Goal: Information Seeking & Learning: Learn about a topic

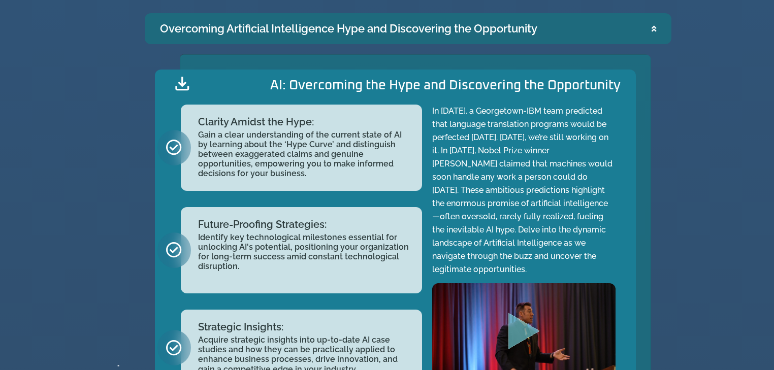
scroll to position [1087, 0]
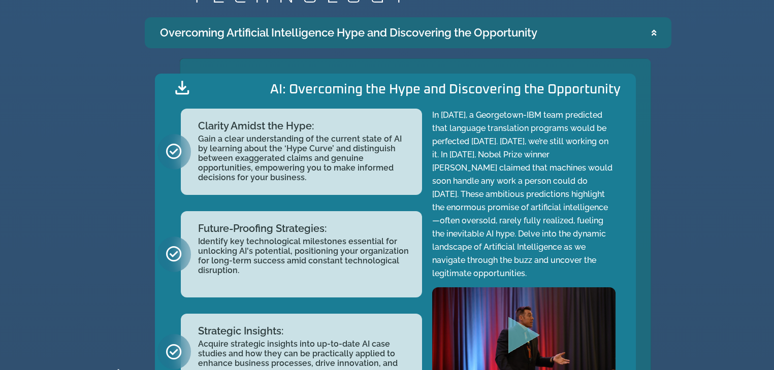
click at [652, 29] on icon "Accordion. Open links with Enter or Space, close with Escape, and navigate with…" at bounding box center [654, 33] width 5 height 8
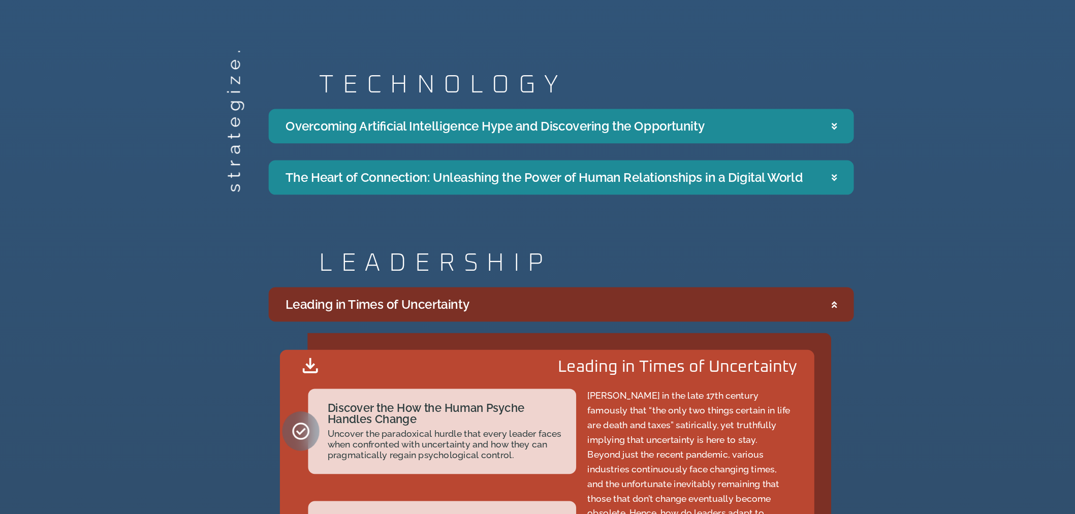
scroll to position [1088, 0]
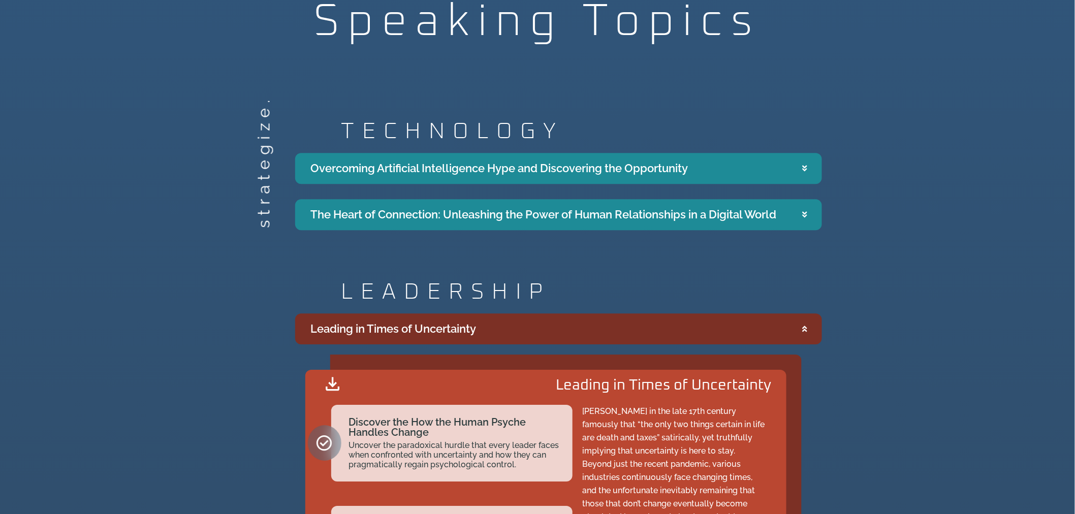
click at [811, 335] on summary "Leading in Times of Uncertainty" at bounding box center [558, 328] width 527 height 31
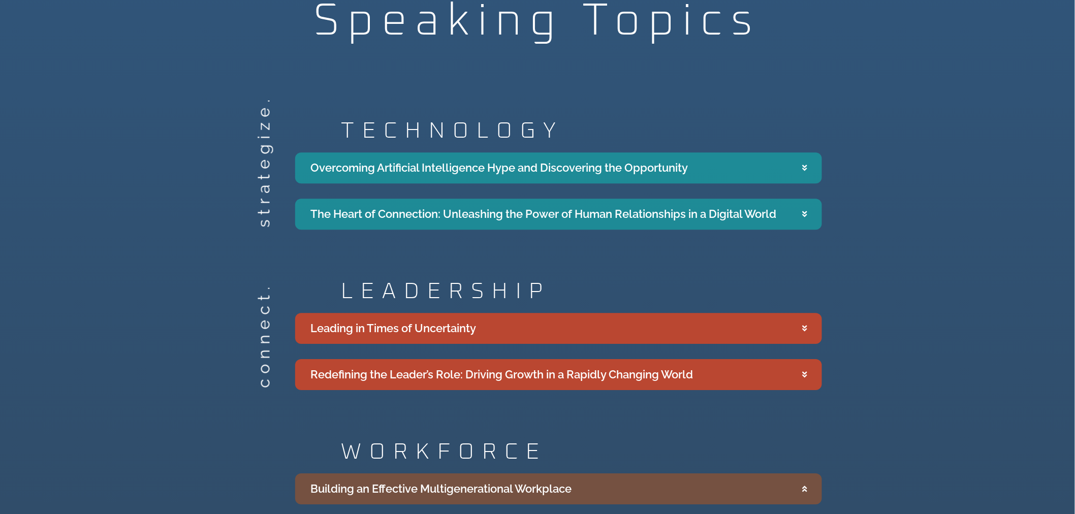
click at [808, 462] on summary "Building an Effective Multigenerational Workplace" at bounding box center [558, 488] width 527 height 31
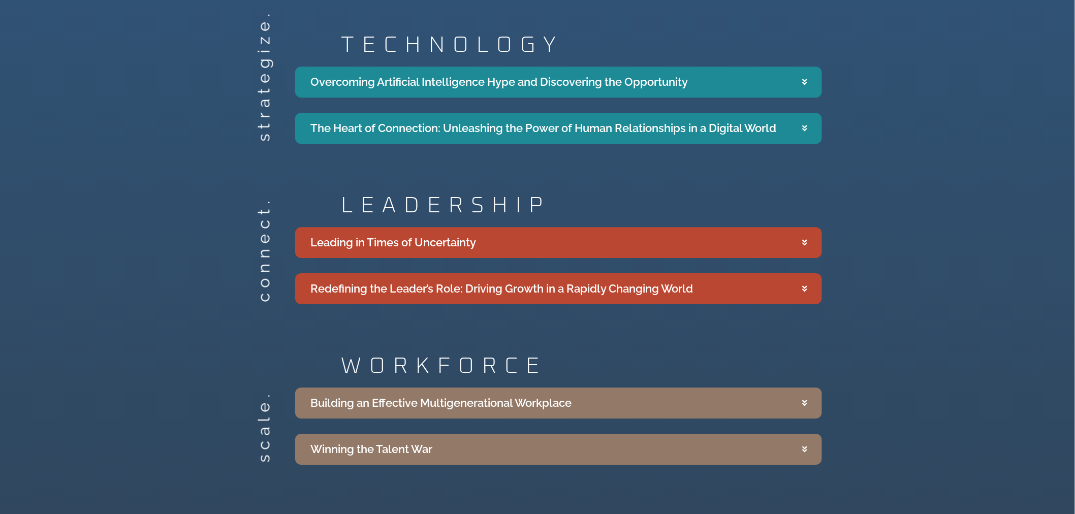
scroll to position [1200, 0]
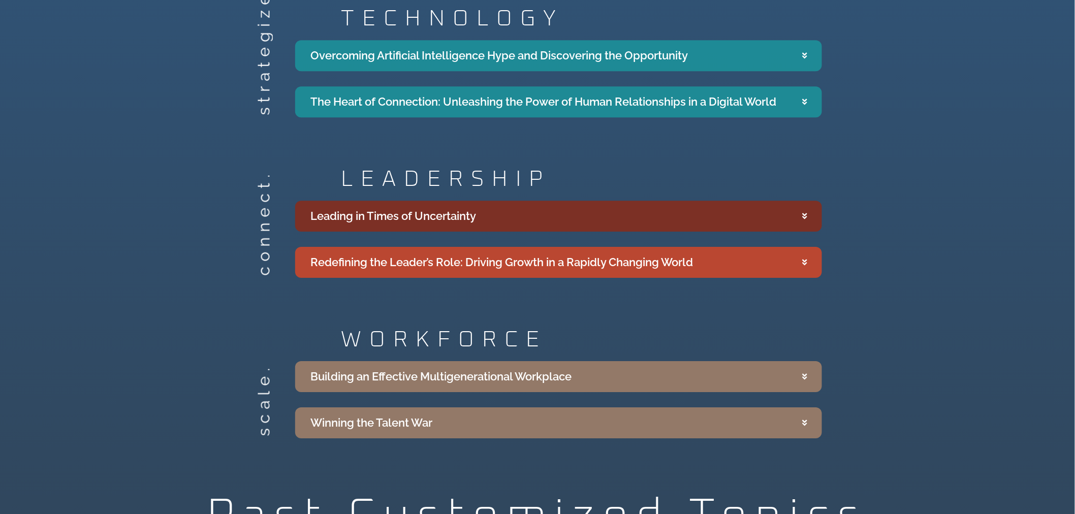
click at [475, 219] on div "Leading in Times of Uncertainty" at bounding box center [393, 216] width 166 height 17
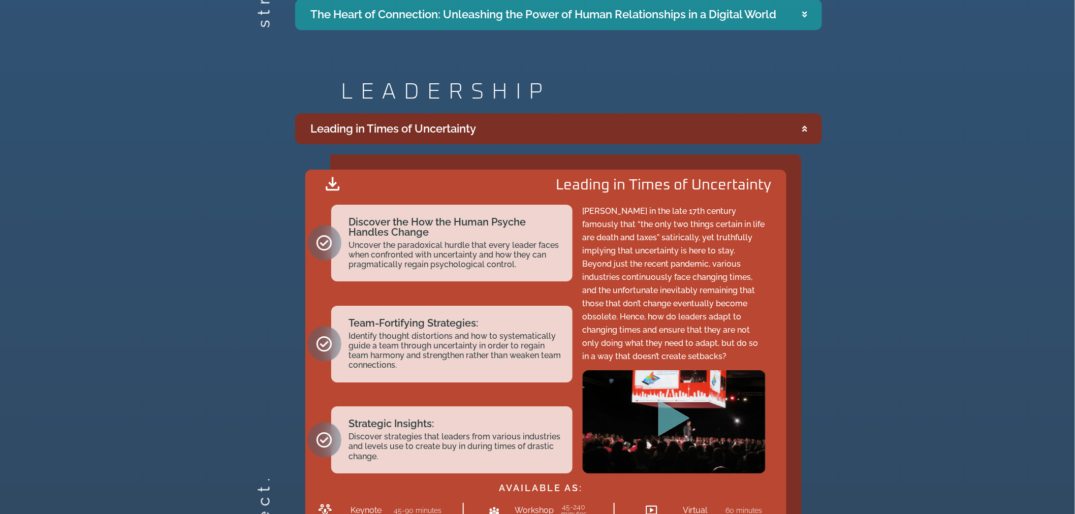
scroll to position [1313, 0]
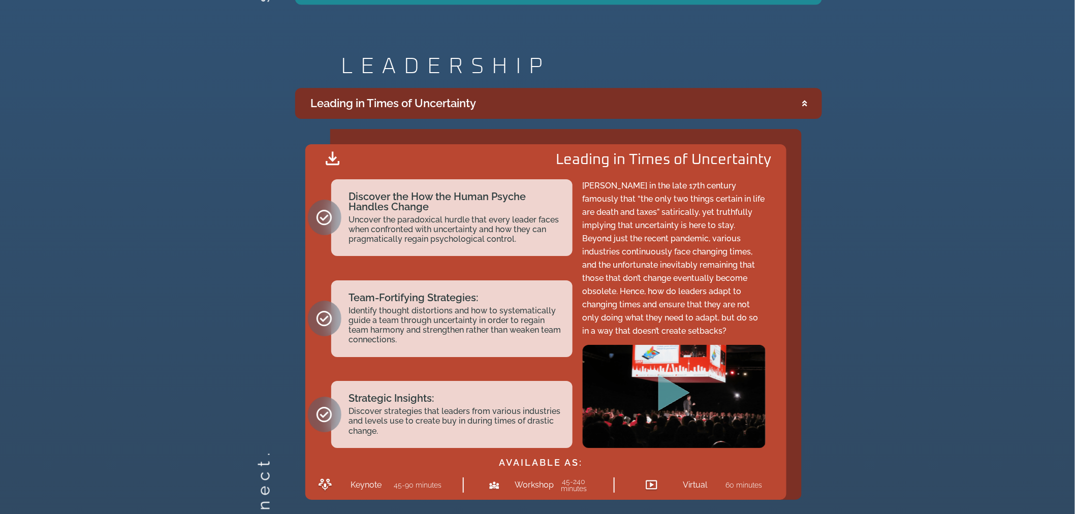
click at [799, 103] on summary "Leading in Times of Uncertainty" at bounding box center [558, 103] width 527 height 31
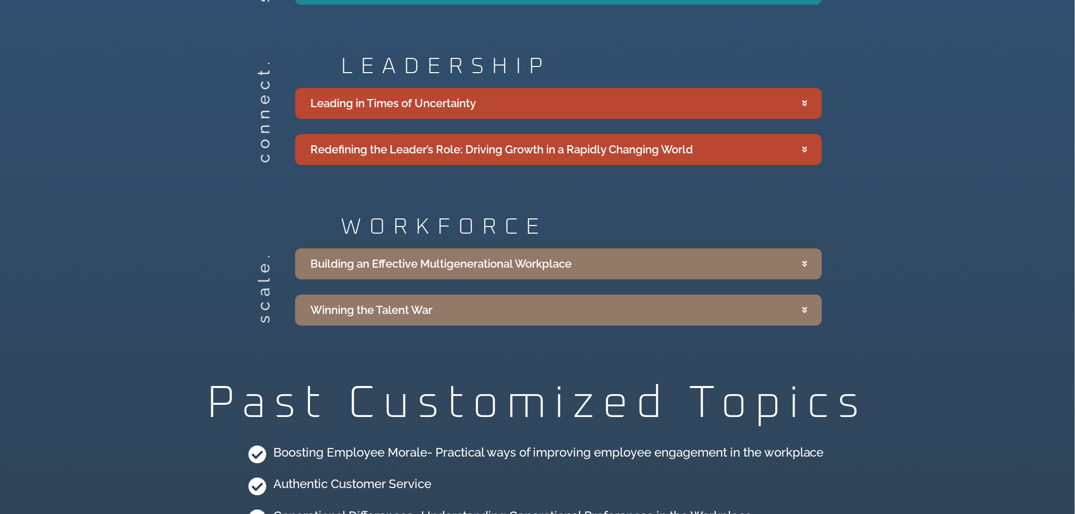
scroll to position [1257, 0]
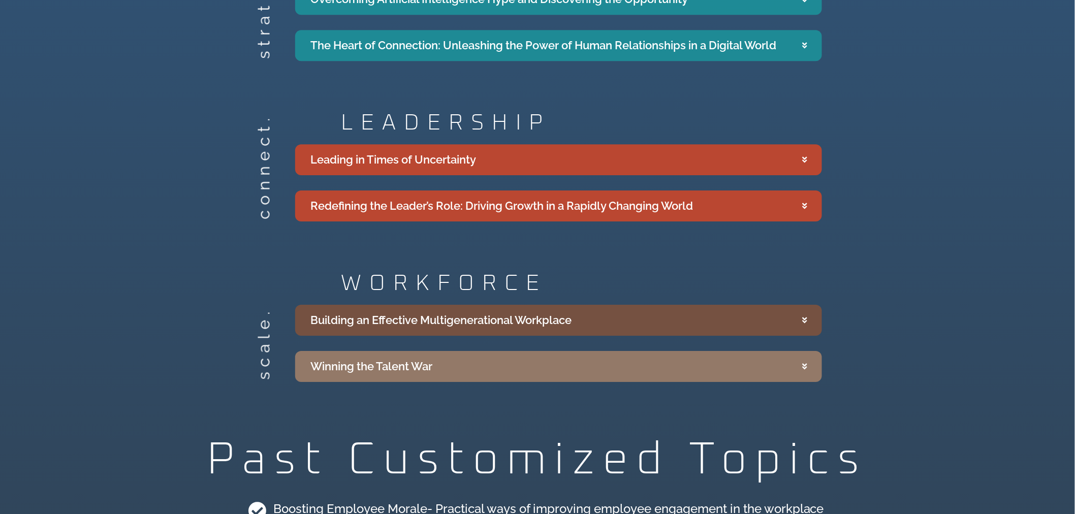
click at [623, 323] on summary "Building an Effective Multigenerational Workplace" at bounding box center [558, 320] width 527 height 31
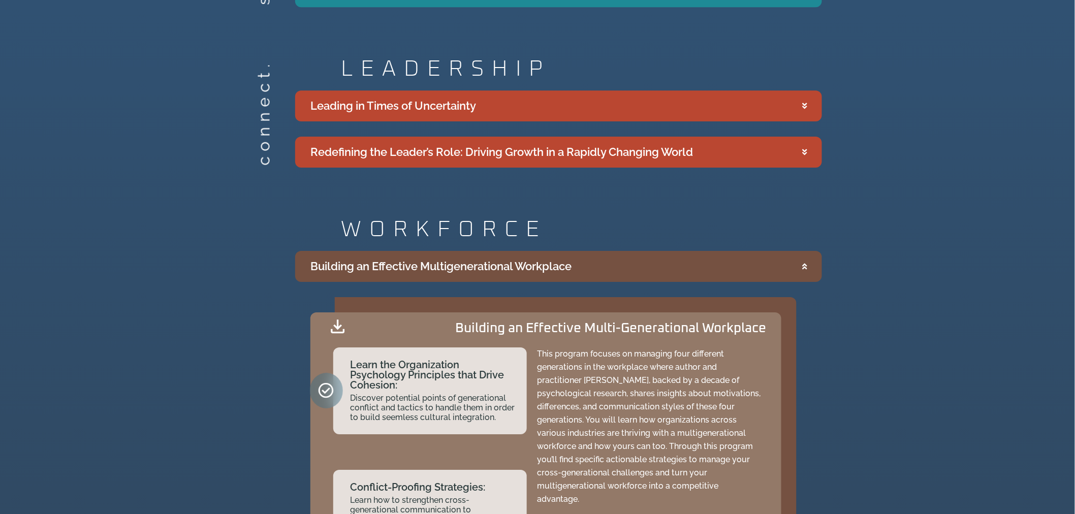
scroll to position [1313, 0]
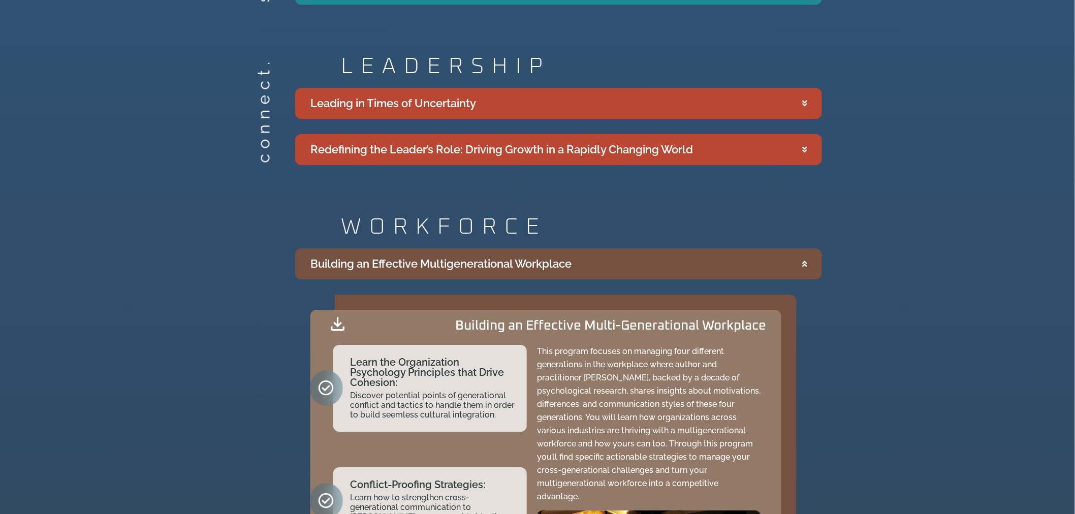
click at [801, 264] on summary "Building an Effective Multigenerational Workplace" at bounding box center [558, 263] width 527 height 31
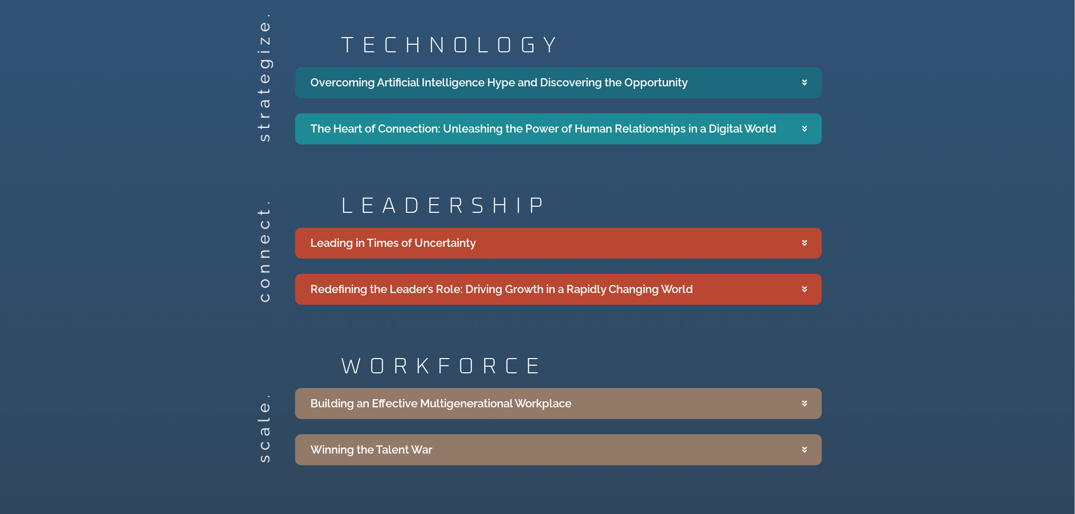
scroll to position [1200, 0]
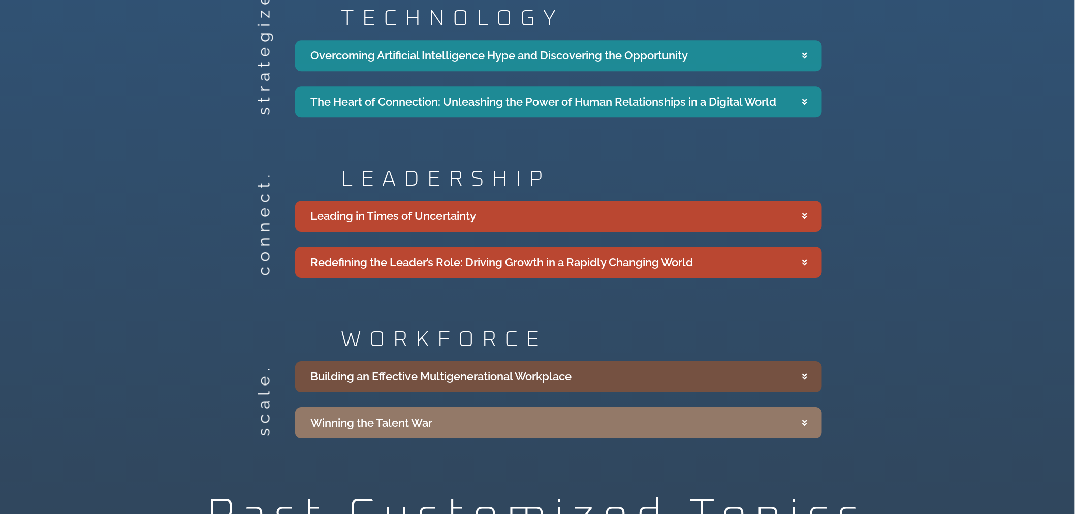
drag, startPoint x: 572, startPoint y: 378, endPoint x: 304, endPoint y: 372, distance: 268.8
click at [304, 372] on summary "Building an Effective Multigenerational Workplace" at bounding box center [558, 376] width 527 height 31
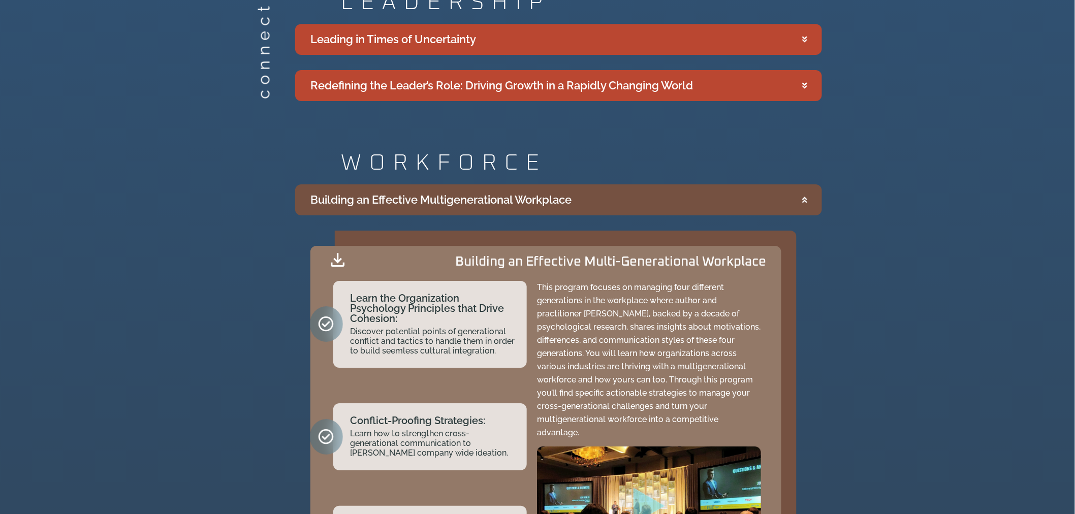
scroll to position [1370, 0]
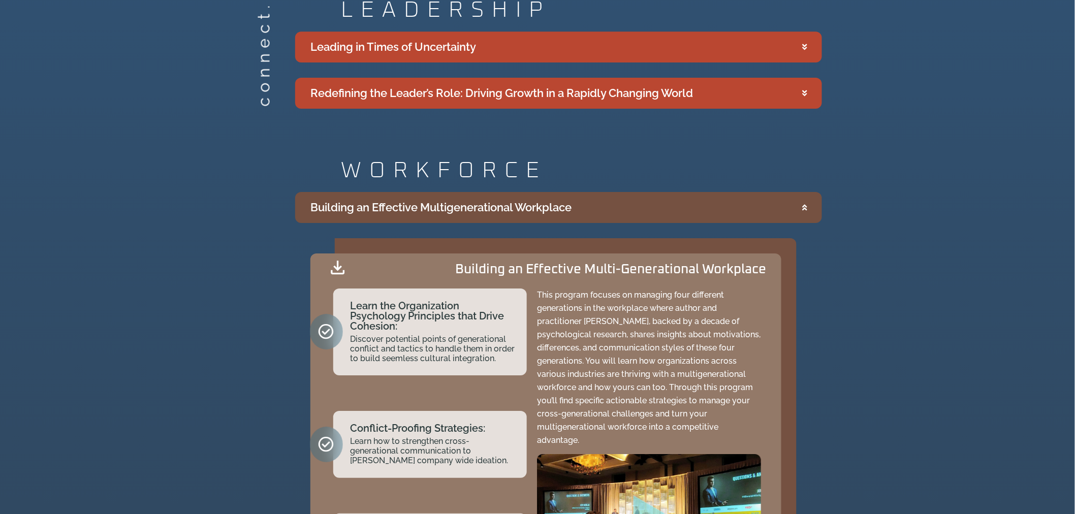
click at [809, 207] on summary "Building an Effective Multigenerational Workplace" at bounding box center [558, 207] width 527 height 31
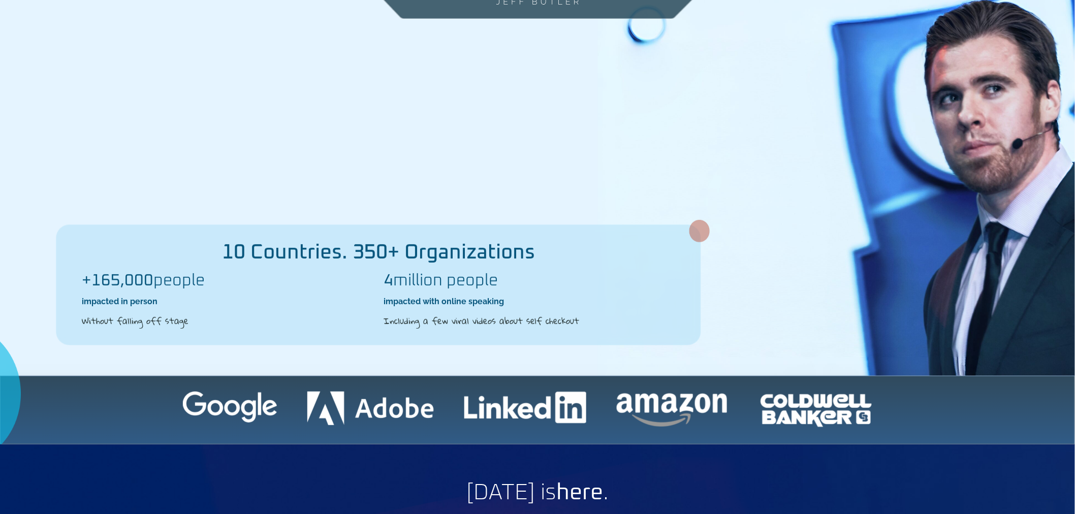
scroll to position [0, 0]
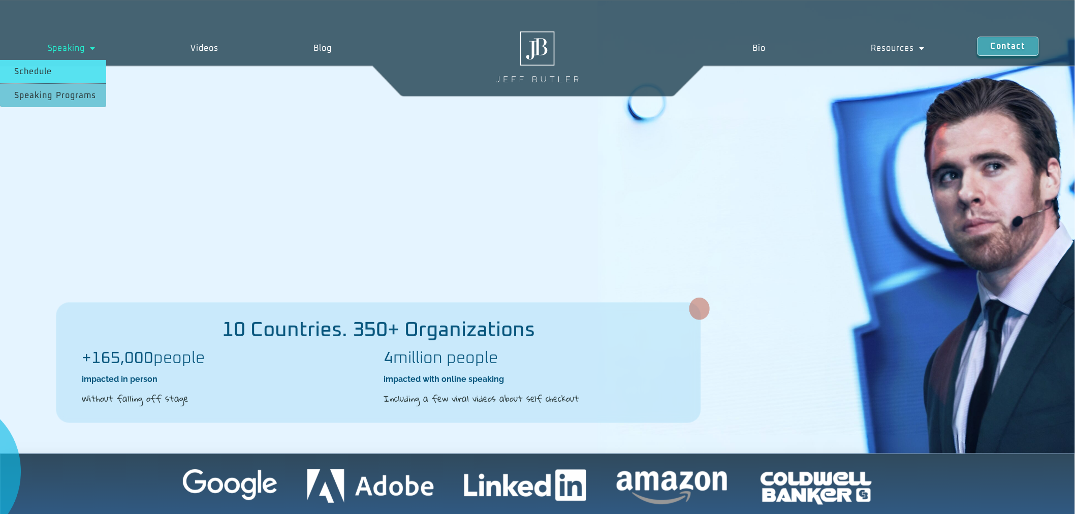
click at [56, 75] on link "Schedule" at bounding box center [53, 71] width 106 height 23
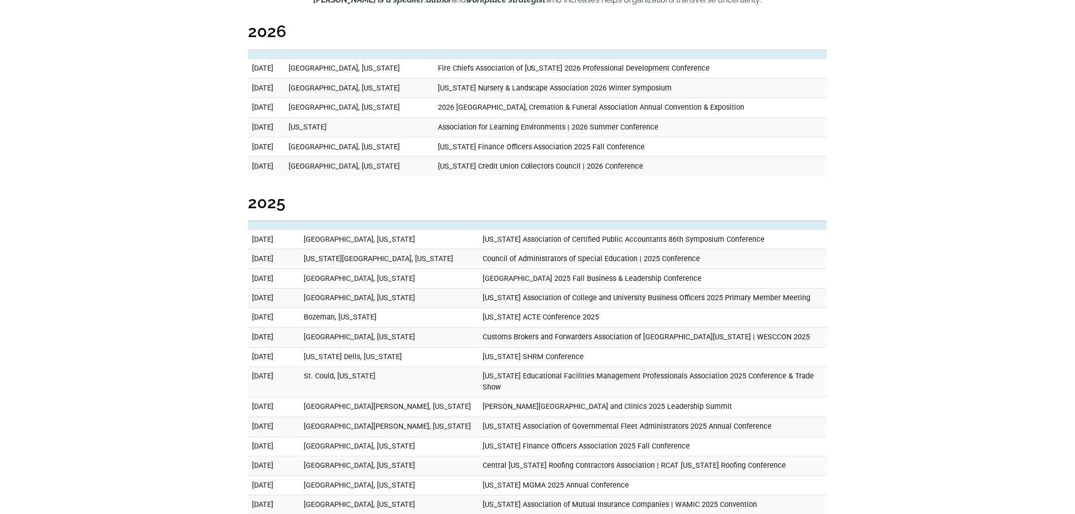
scroll to position [445, 0]
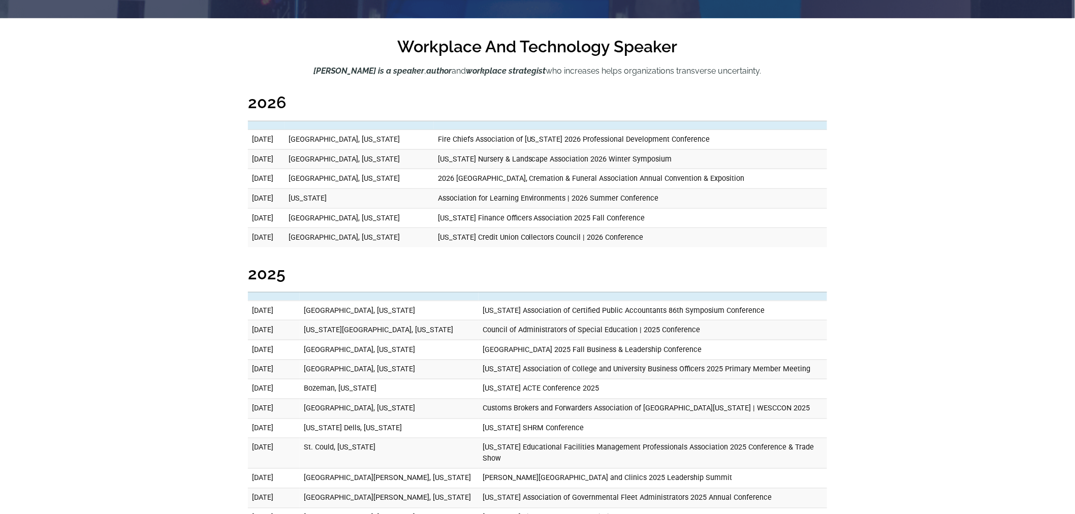
drag, startPoint x: 17, startPoint y: 207, endPoint x: 21, endPoint y: 192, distance: 16.3
